Goal: Task Accomplishment & Management: Manage account settings

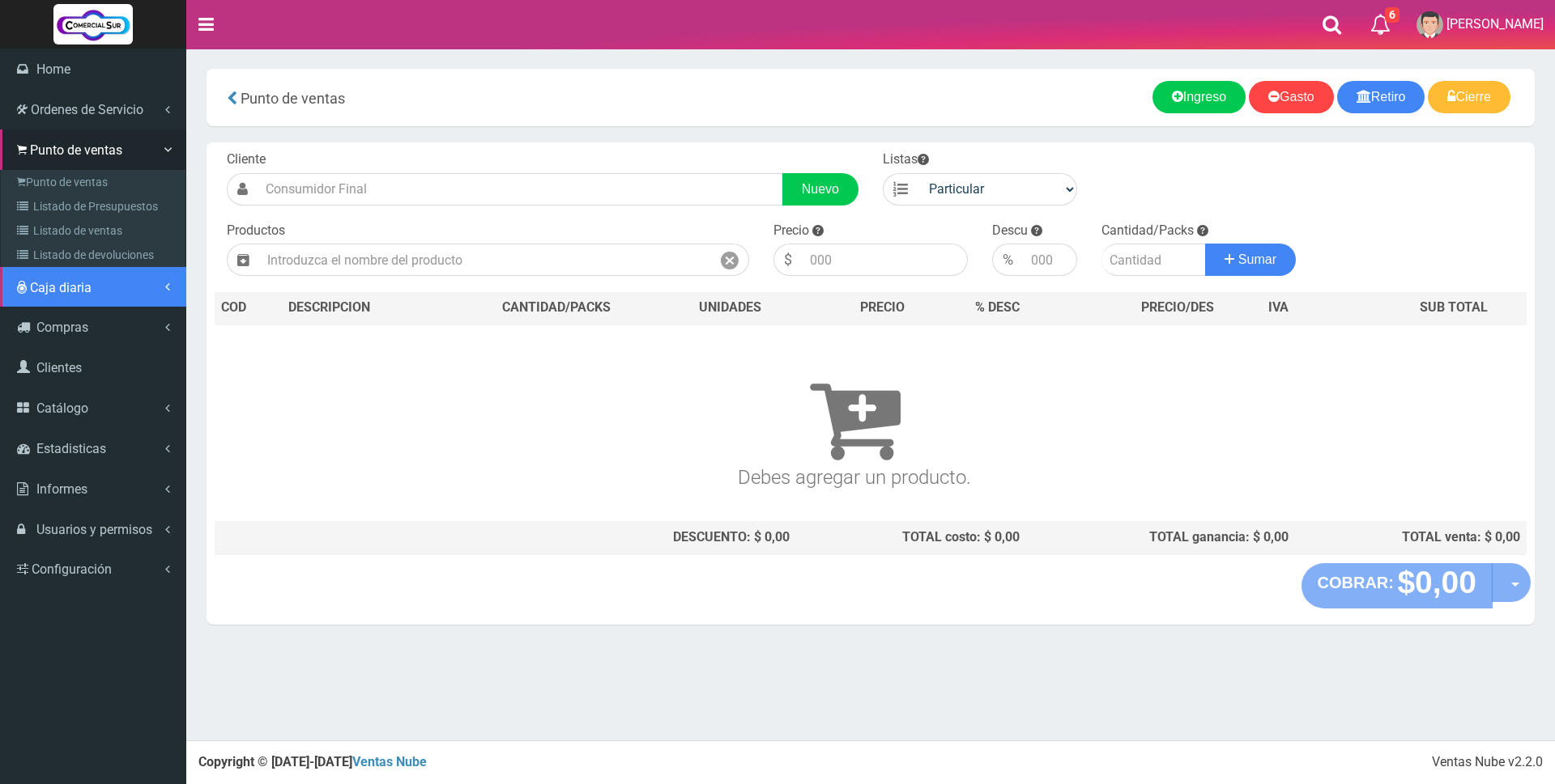
click at [66, 294] on span "Caja diaria" at bounding box center [61, 288] width 62 height 16
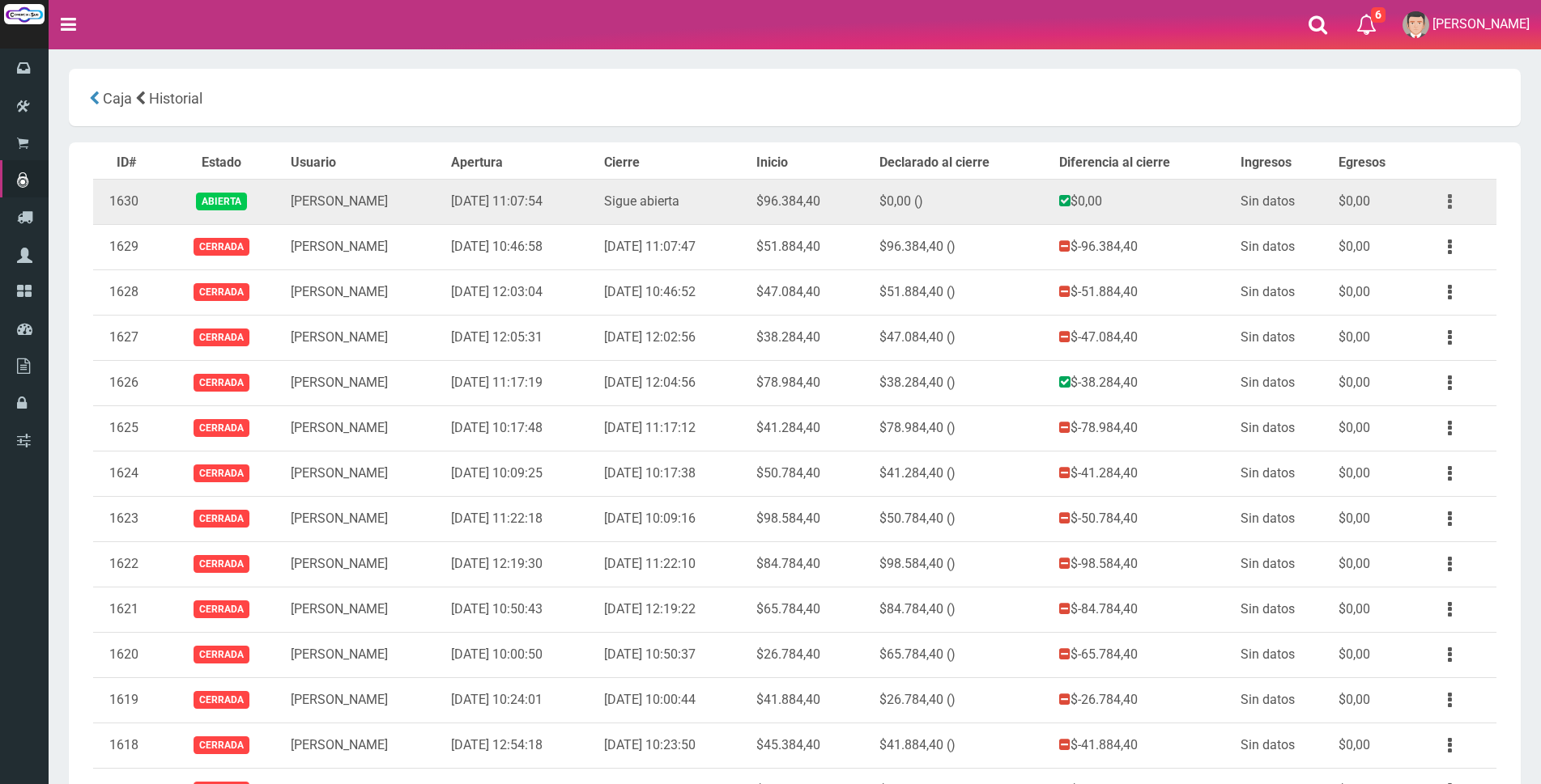
click at [1448, 205] on icon "button" at bounding box center [1450, 201] width 4 height 28
click at [1424, 244] on link "Ver" at bounding box center [1403, 241] width 128 height 35
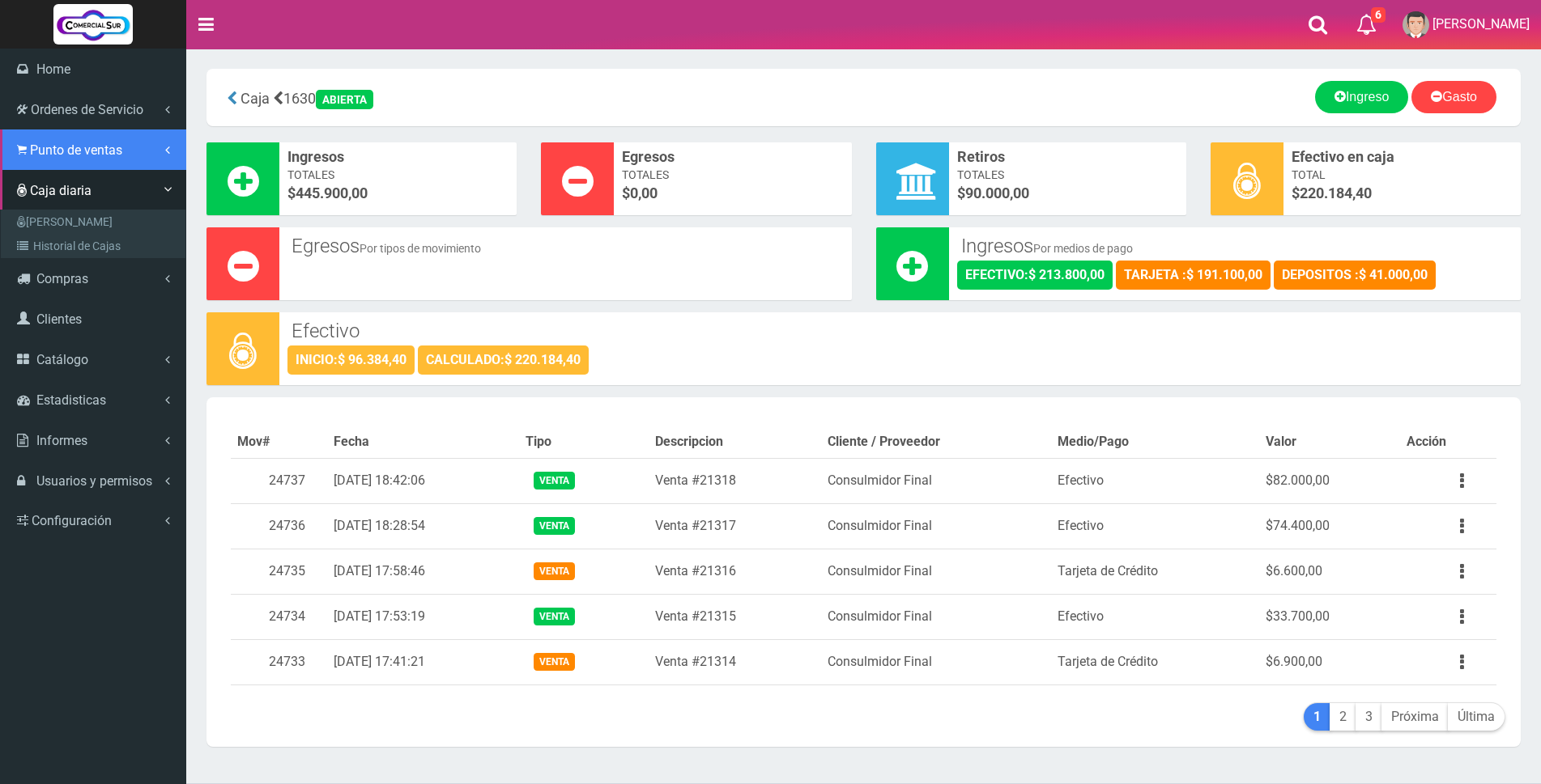
click at [37, 143] on span "Punto de ventas" at bounding box center [76, 151] width 92 height 16
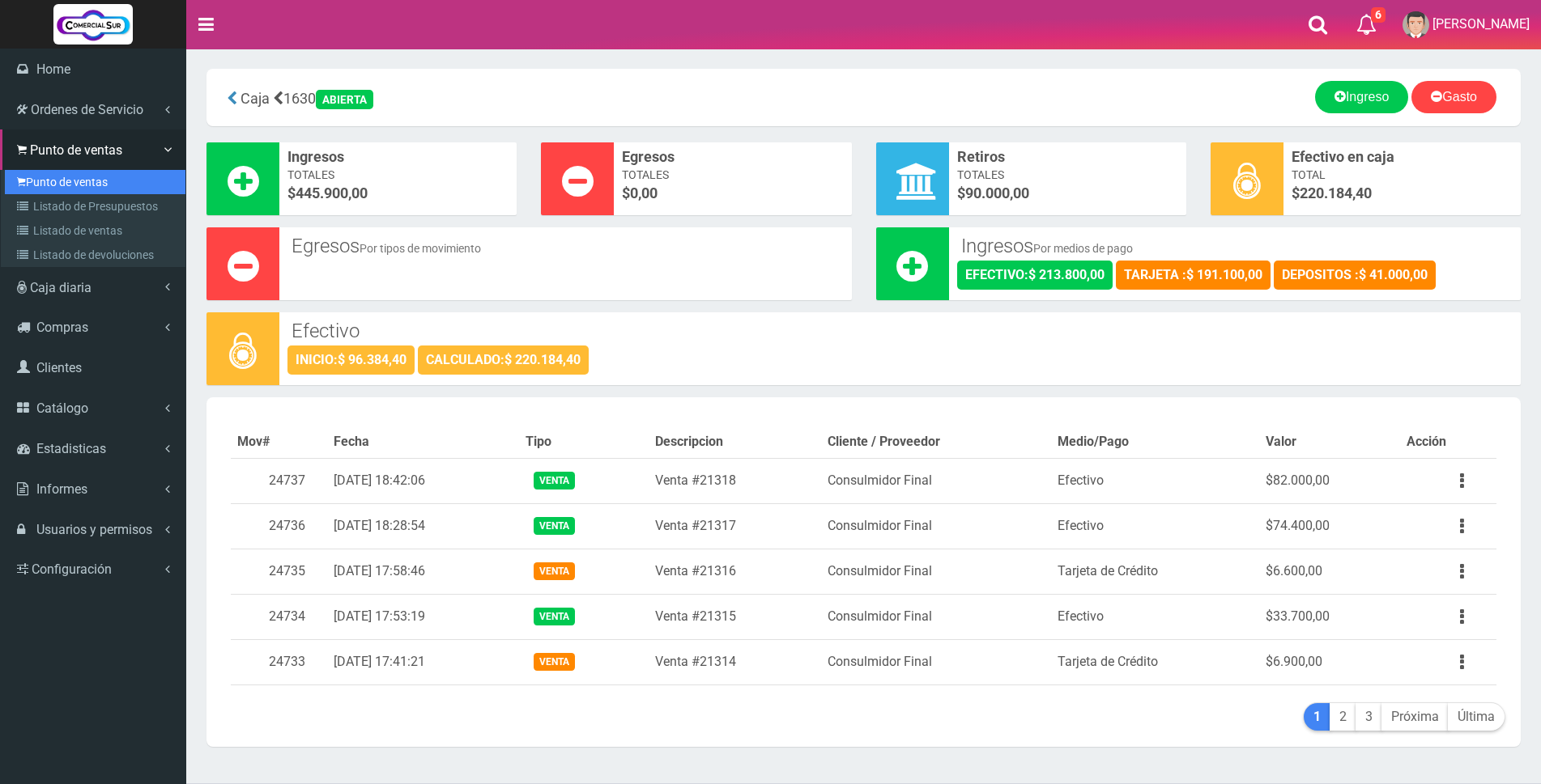
click at [58, 181] on link "Punto de ventas" at bounding box center [95, 182] width 181 height 24
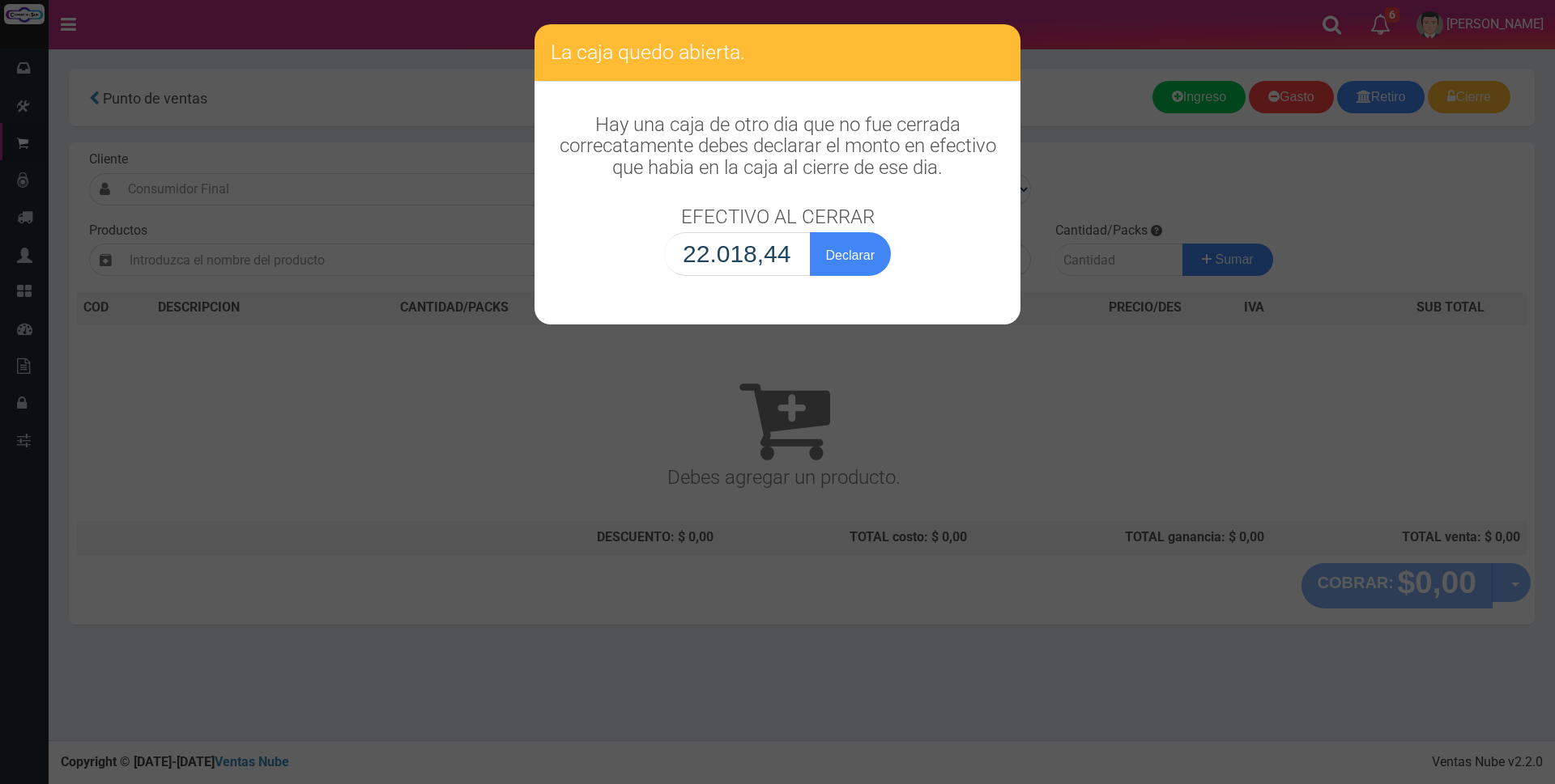
type input "220.184,40"
click at [854, 255] on button "Declarar" at bounding box center [850, 254] width 81 height 44
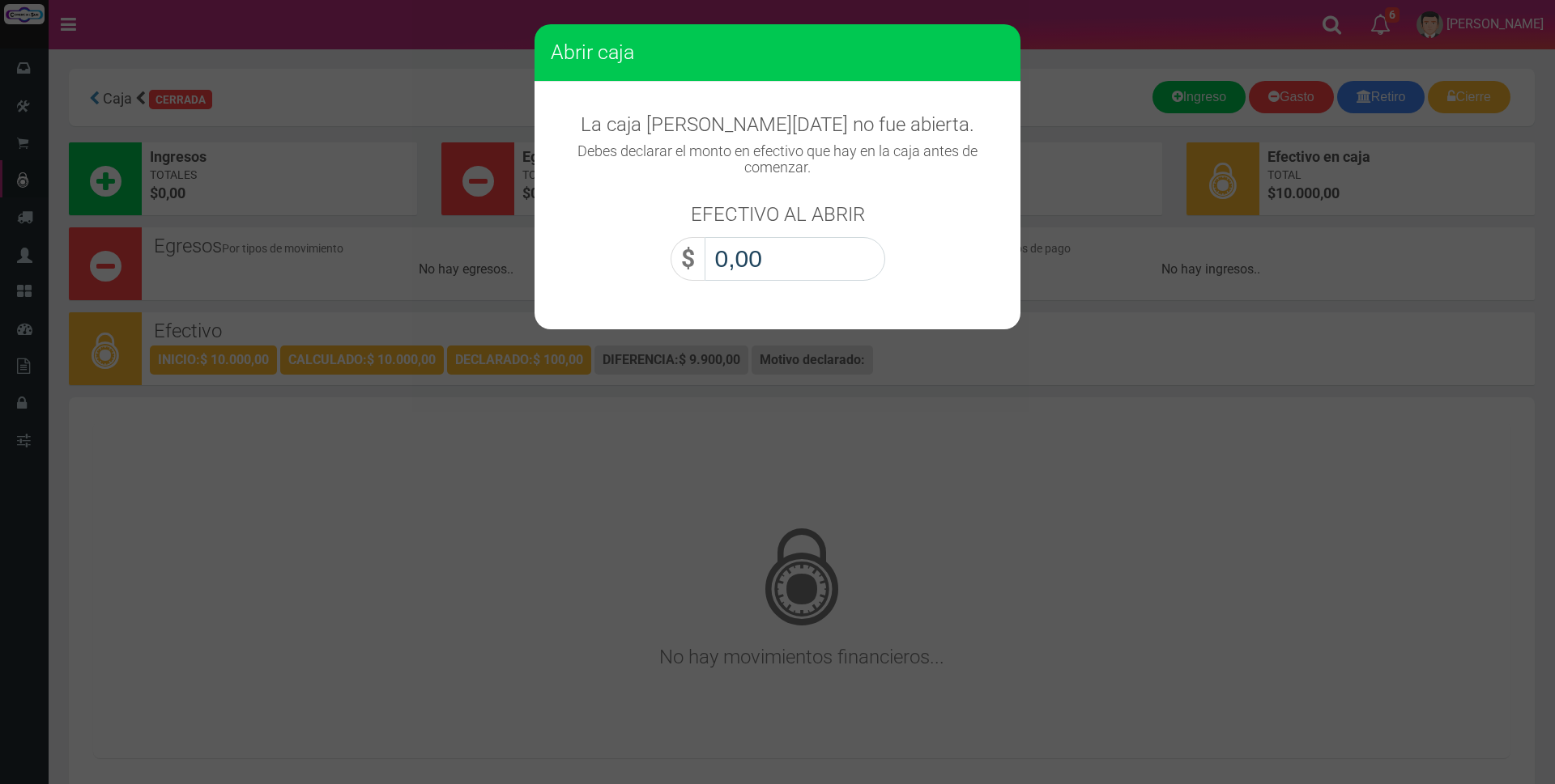
click at [832, 252] on input "0,00" at bounding box center [794, 259] width 181 height 44
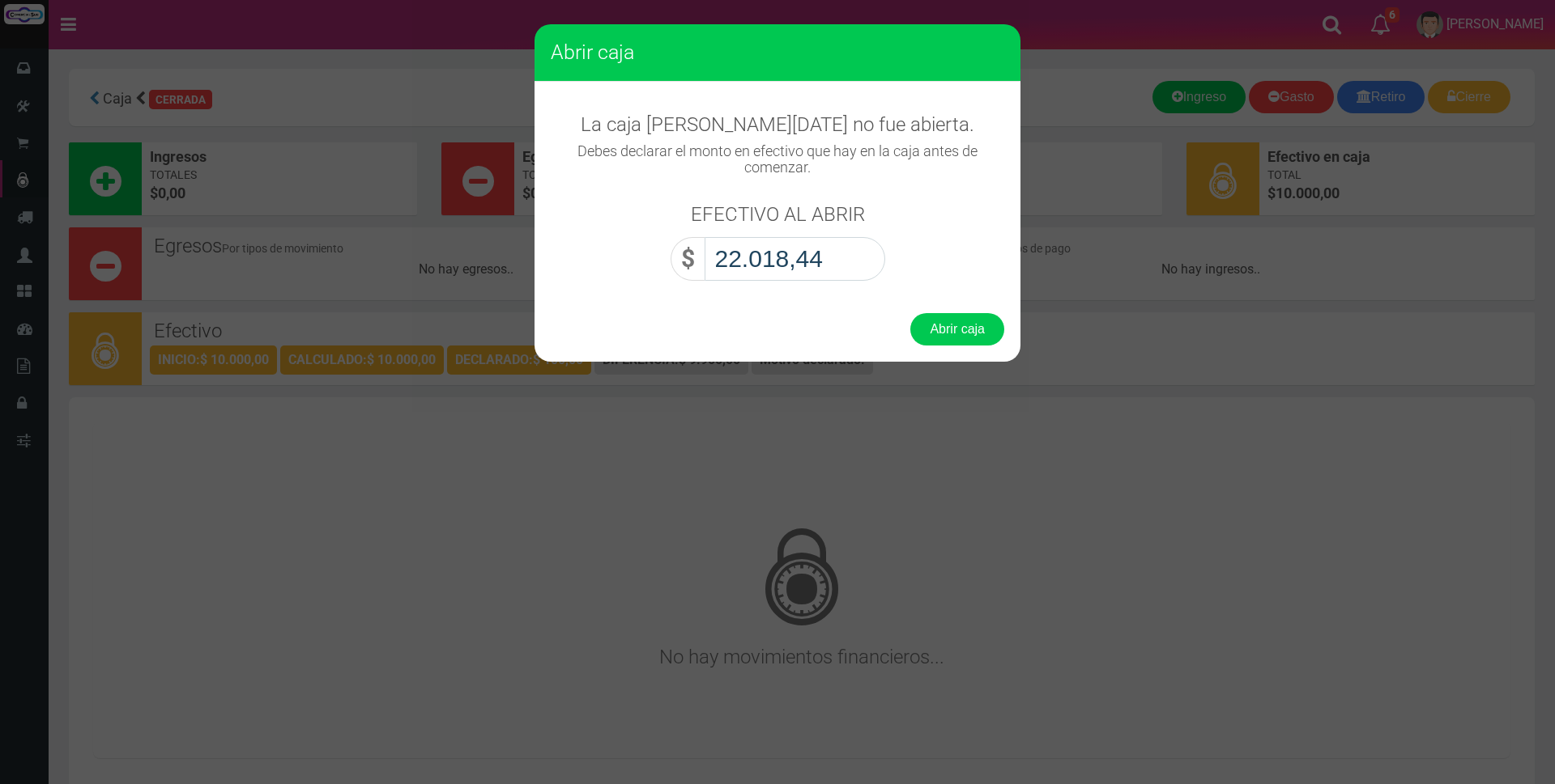
type input "220.184,40"
click at [989, 314] on button "Abrir caja" at bounding box center [957, 328] width 94 height 32
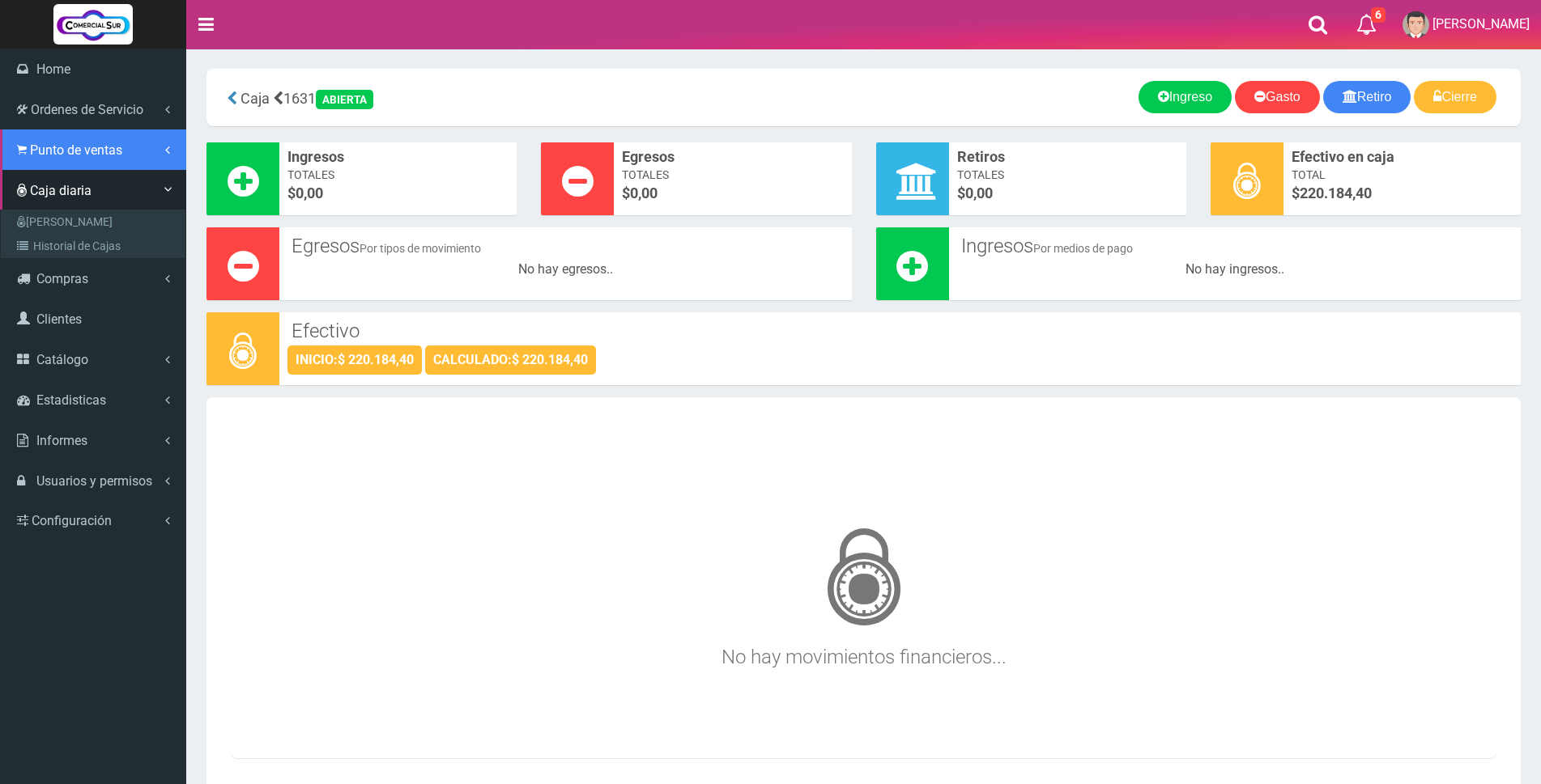
click at [30, 136] on link "Punto de ventas" at bounding box center [93, 150] width 186 height 40
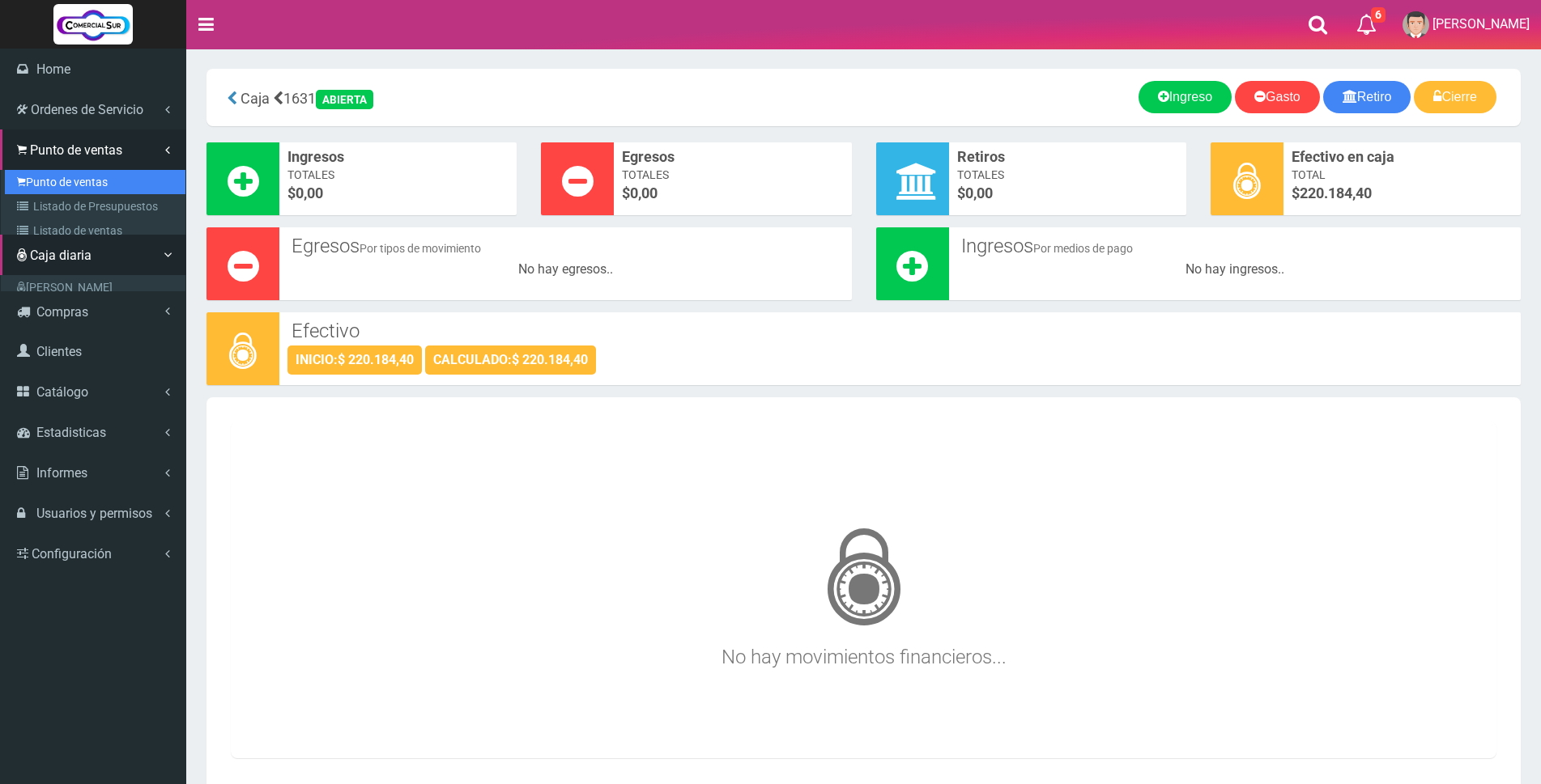
click at [49, 170] on link "Punto de ventas" at bounding box center [95, 182] width 181 height 24
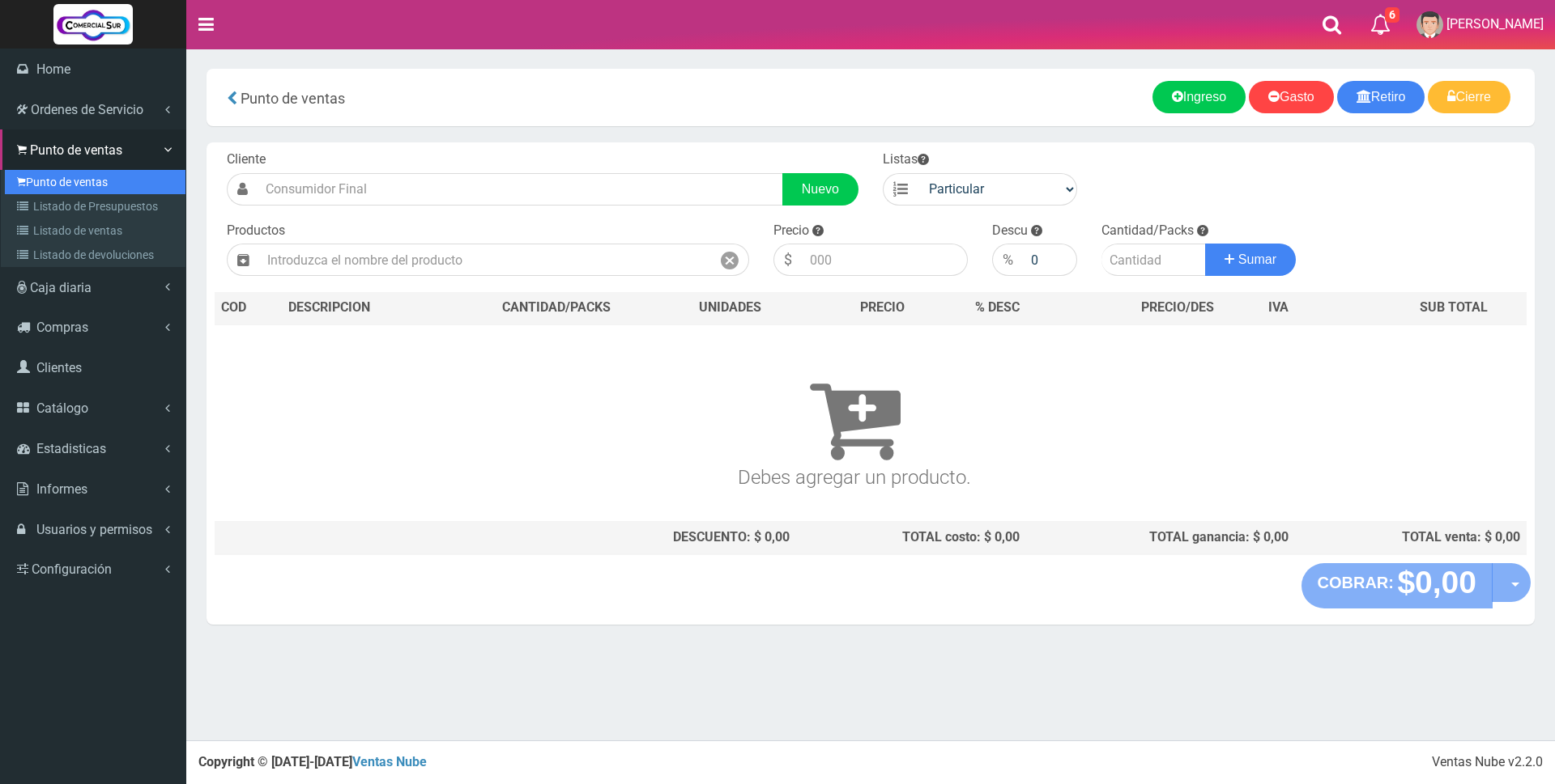
click at [64, 182] on link "Punto de ventas" at bounding box center [95, 182] width 181 height 24
